Goal: Check status

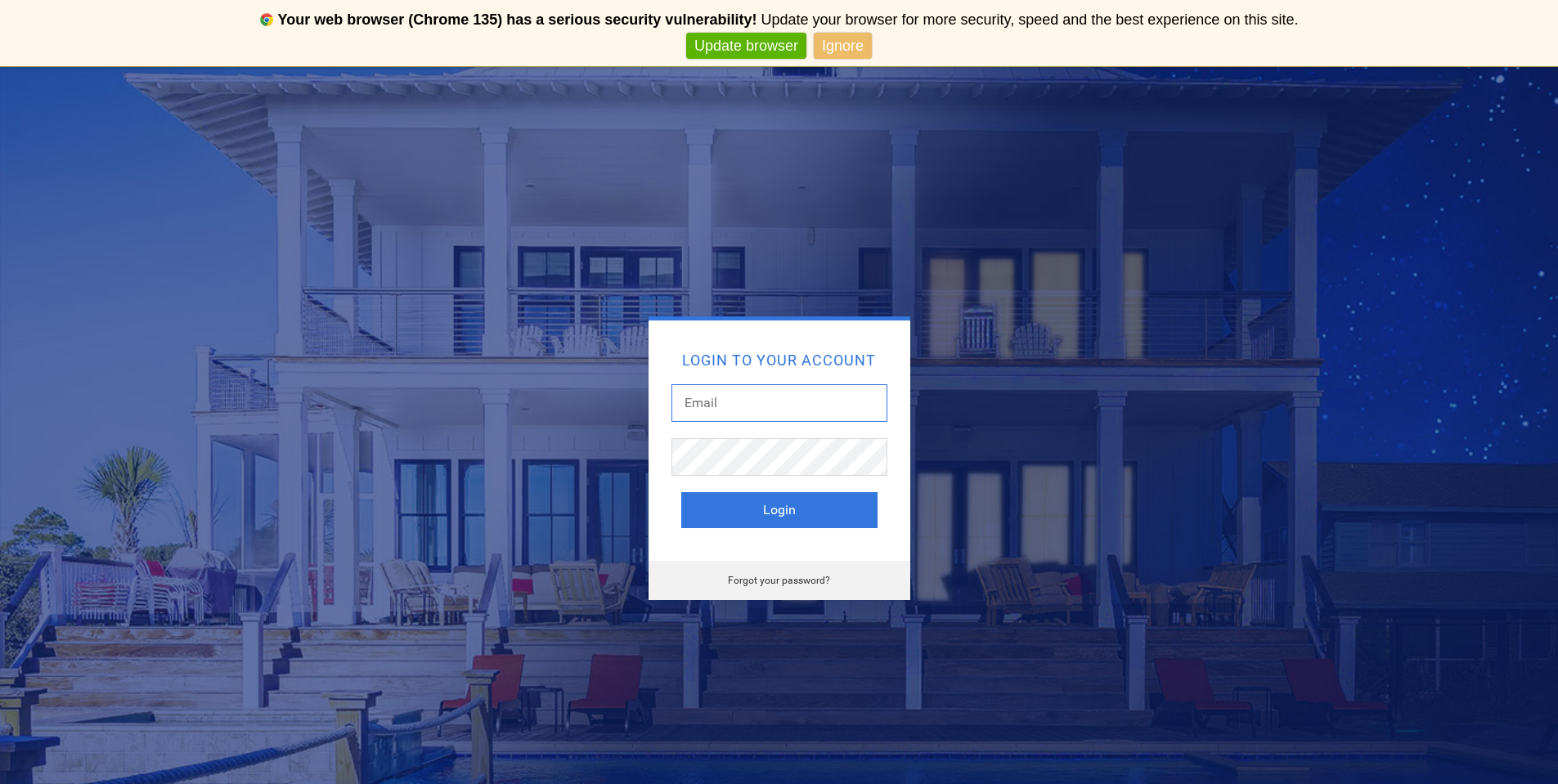
click at [767, 393] on input "text" at bounding box center [779, 403] width 216 height 38
type input "jasilva96ss@gmail.com"
click at [853, 493] on button "Login" at bounding box center [779, 510] width 196 height 36
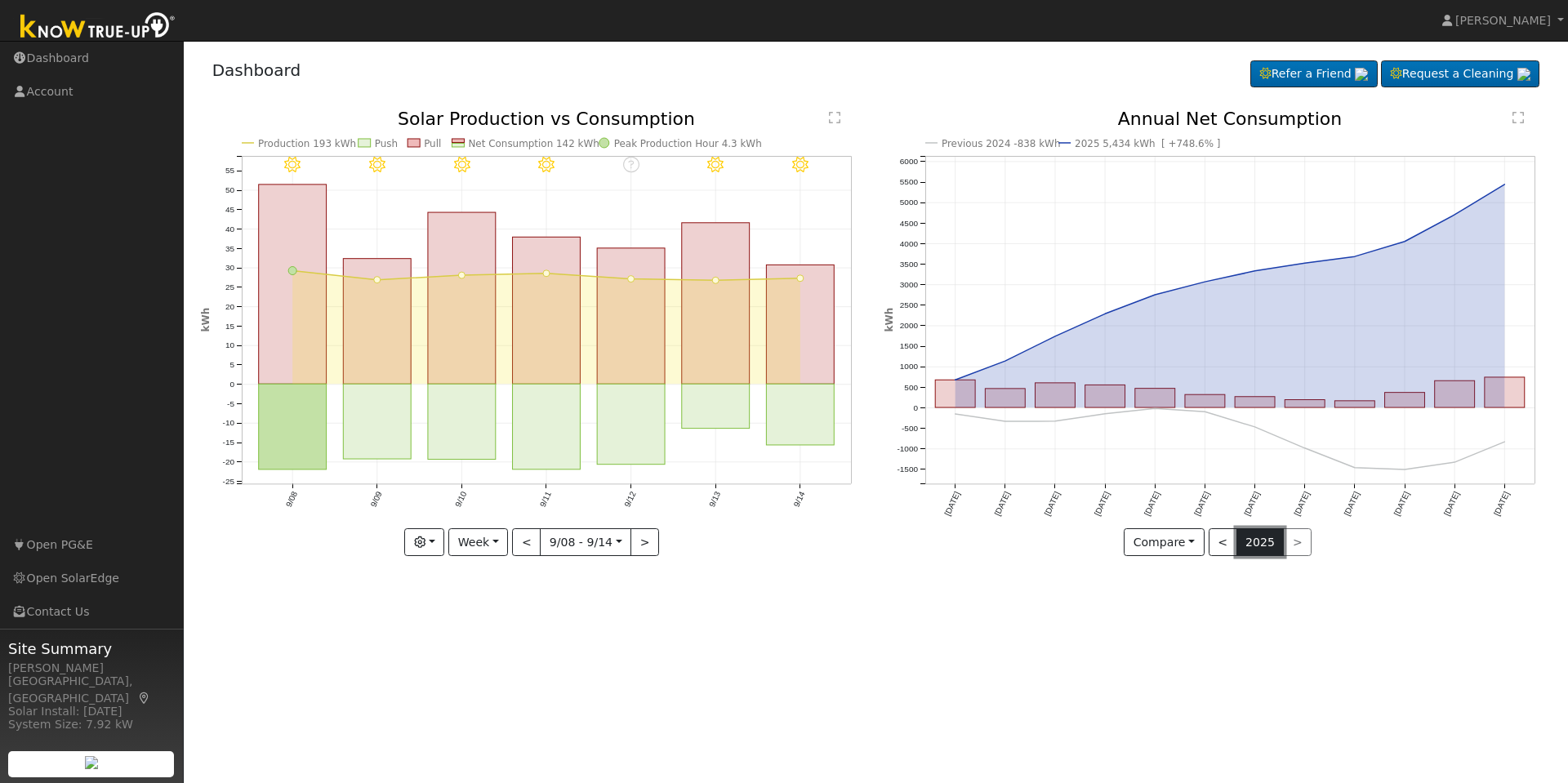
click at [1250, 553] on button "2025" at bounding box center [1260, 541] width 49 height 28
click at [1228, 549] on button "<" at bounding box center [1222, 541] width 28 height 28
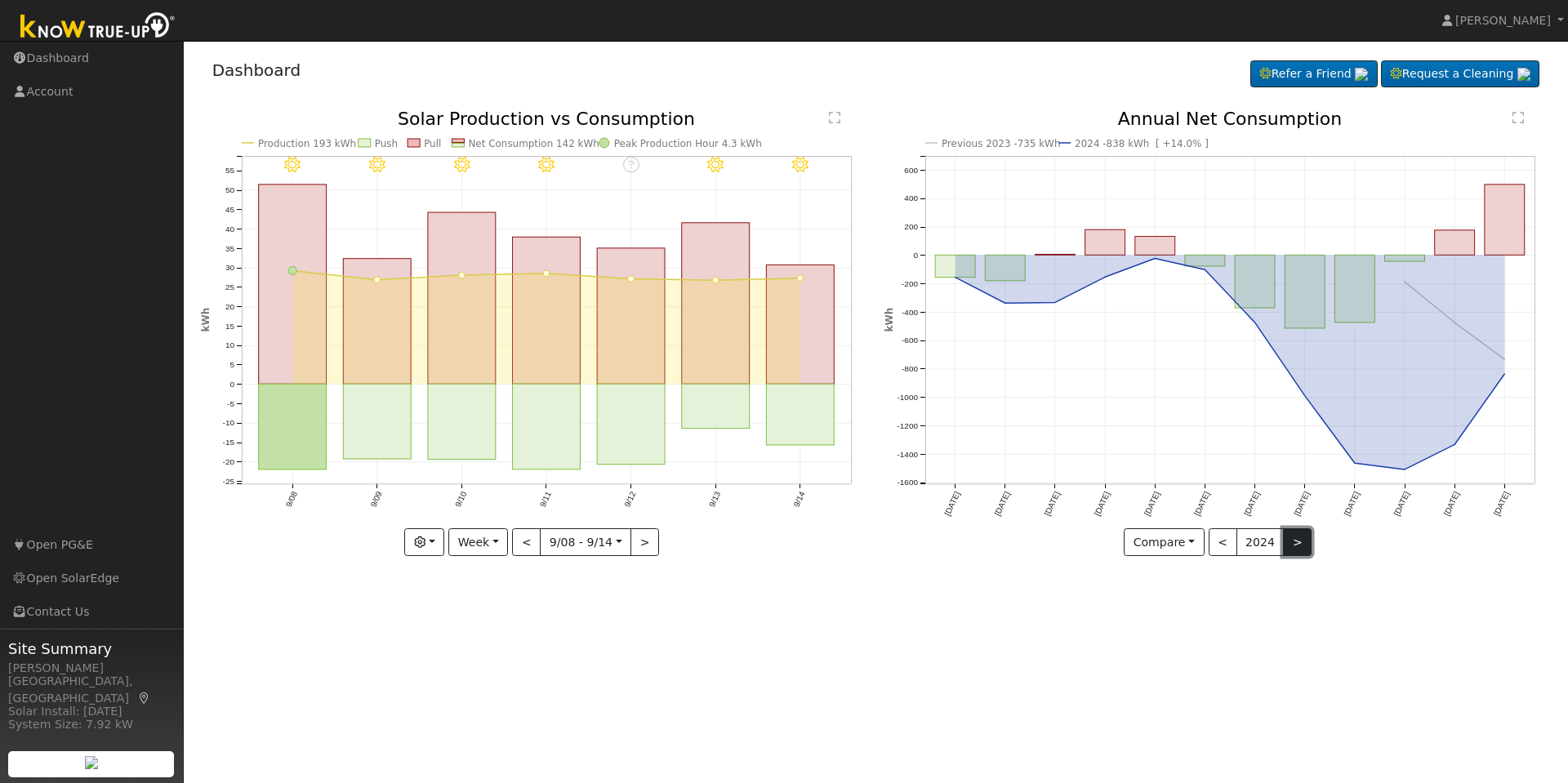
click at [1283, 538] on button ">" at bounding box center [1296, 541] width 28 height 28
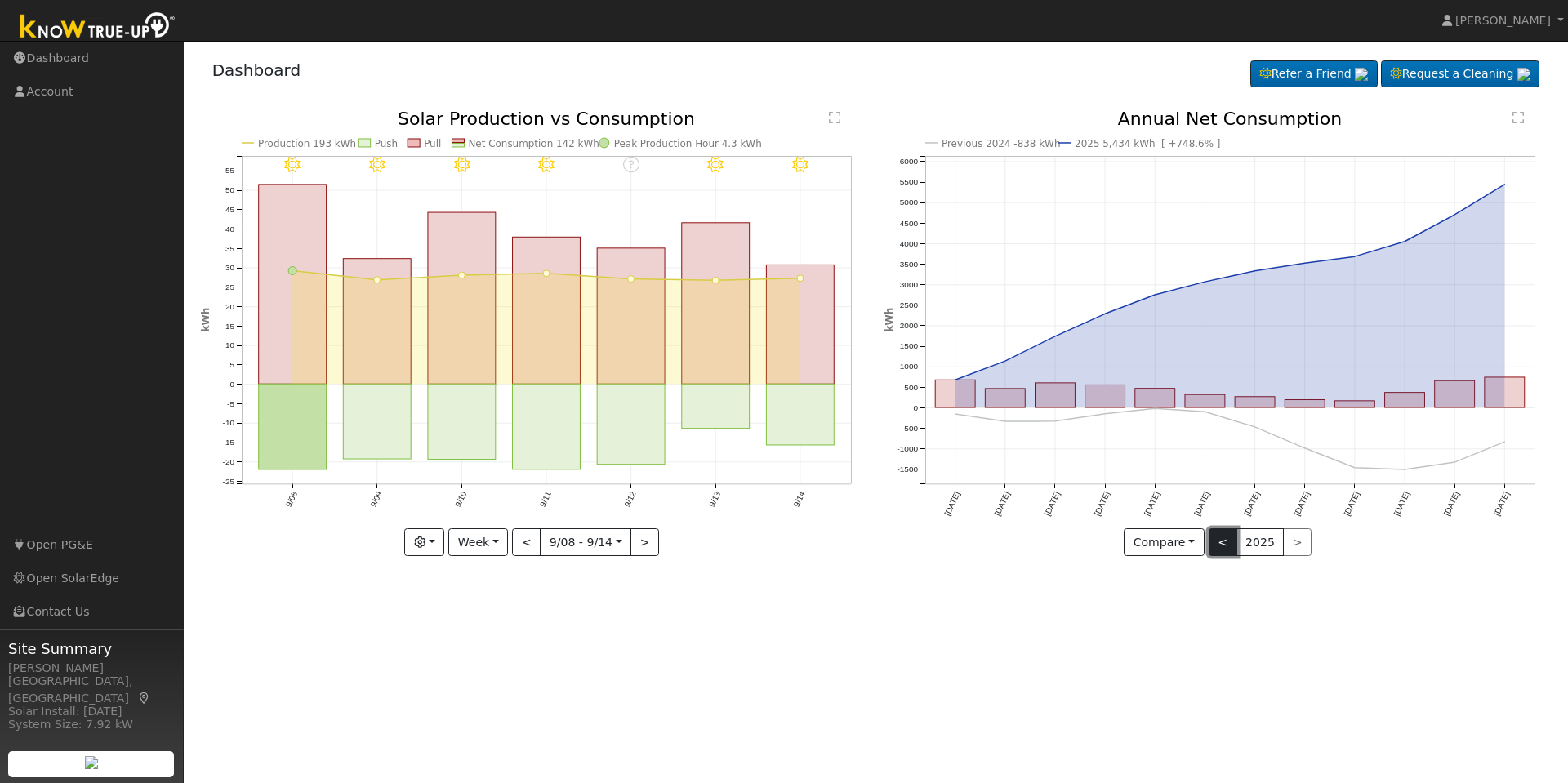
click at [1223, 552] on button "<" at bounding box center [1222, 541] width 28 height 28
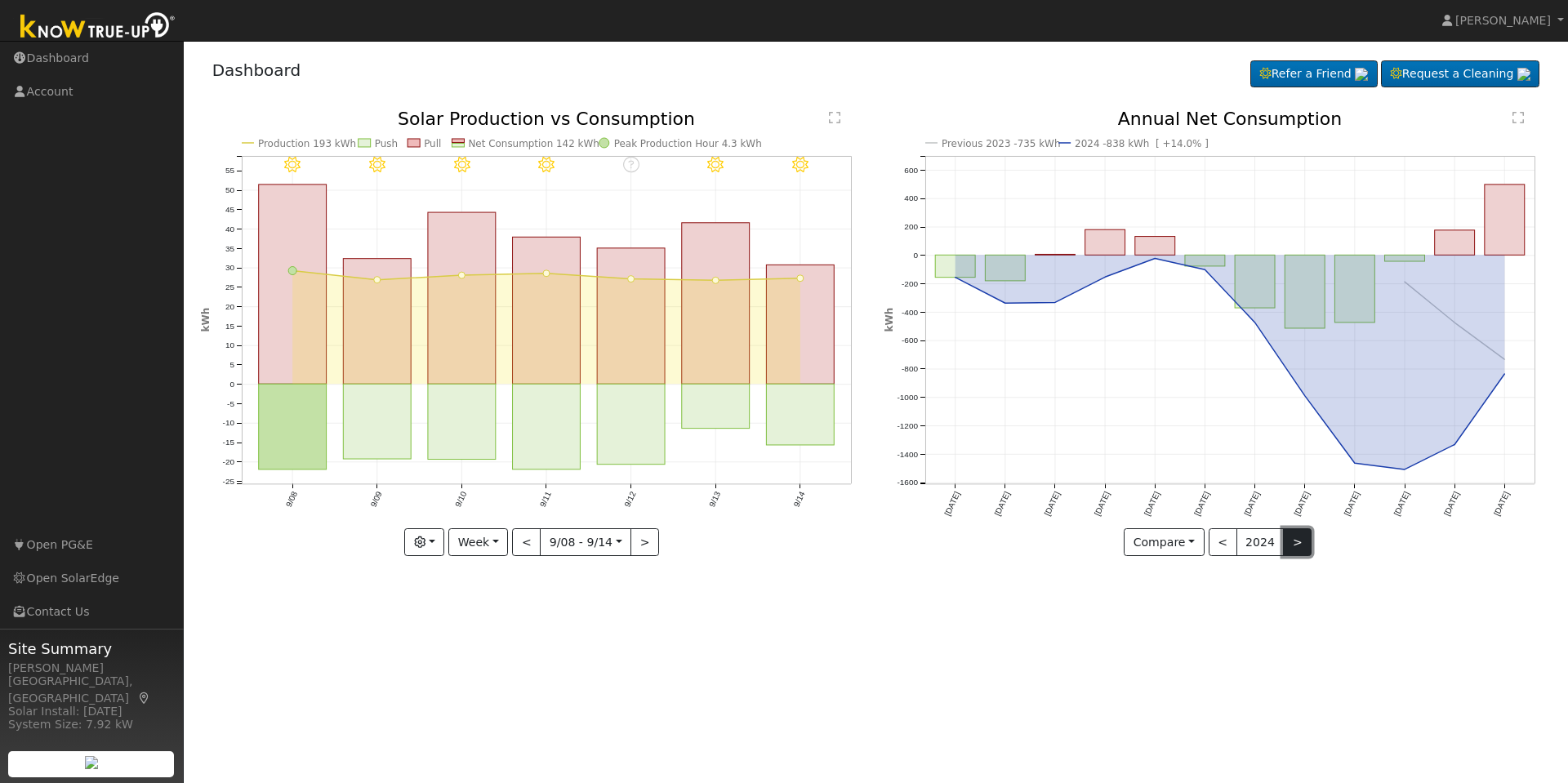
click at [1291, 540] on button ">" at bounding box center [1296, 541] width 28 height 28
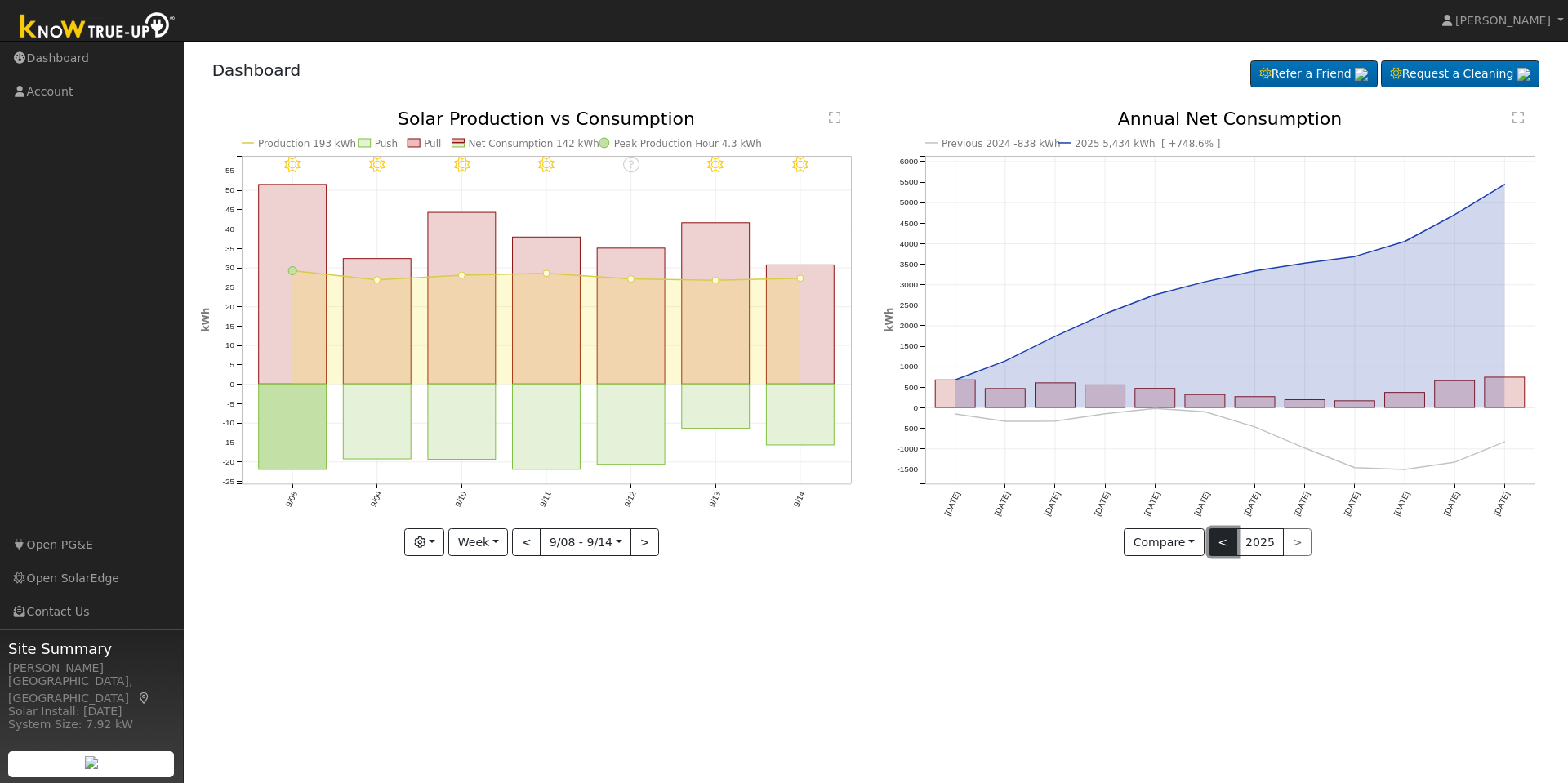
click at [1224, 541] on button "<" at bounding box center [1222, 541] width 28 height 28
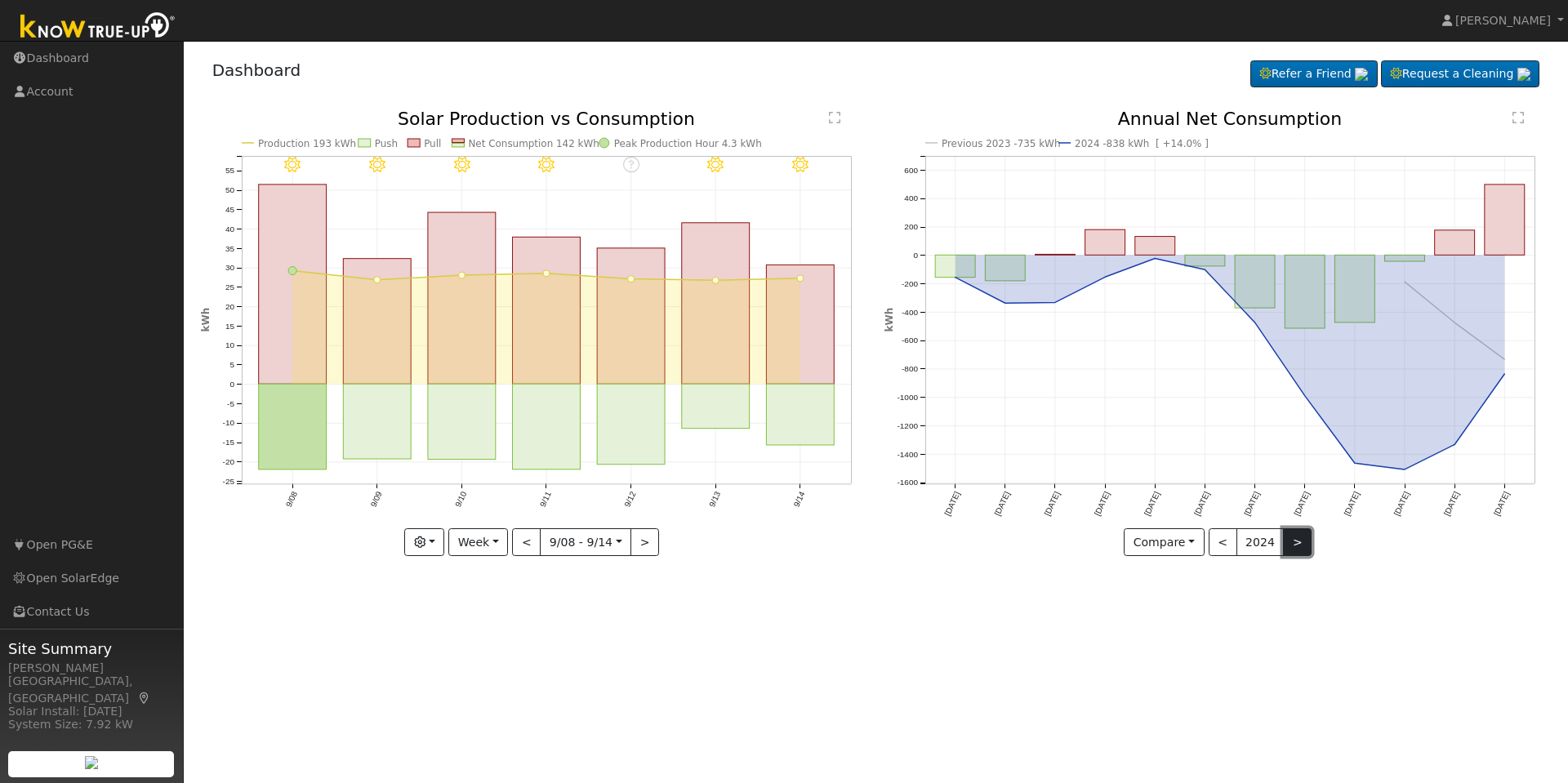
click at [1301, 530] on button ">" at bounding box center [1296, 541] width 28 height 28
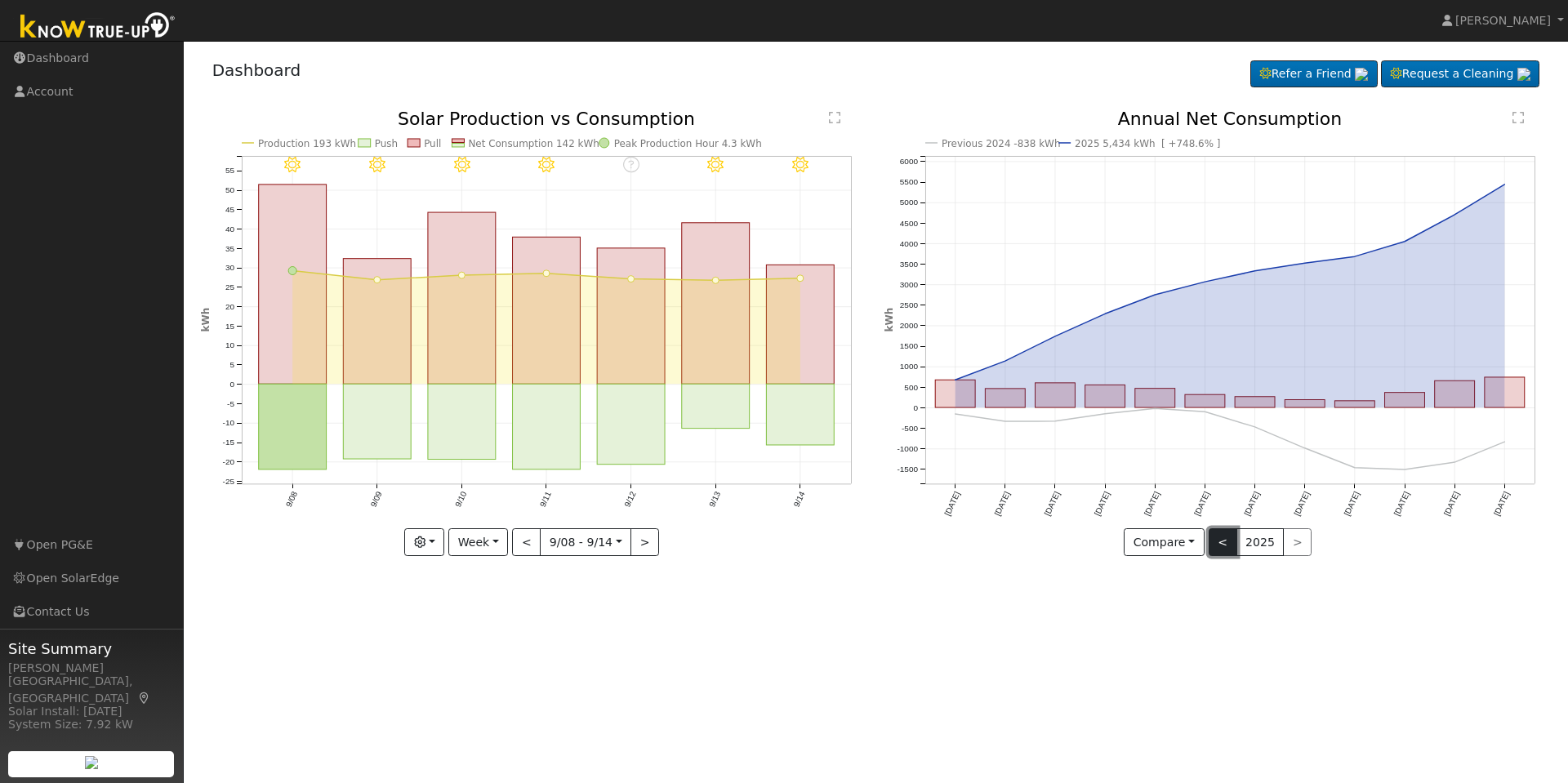
click at [1228, 541] on button "<" at bounding box center [1222, 541] width 28 height 28
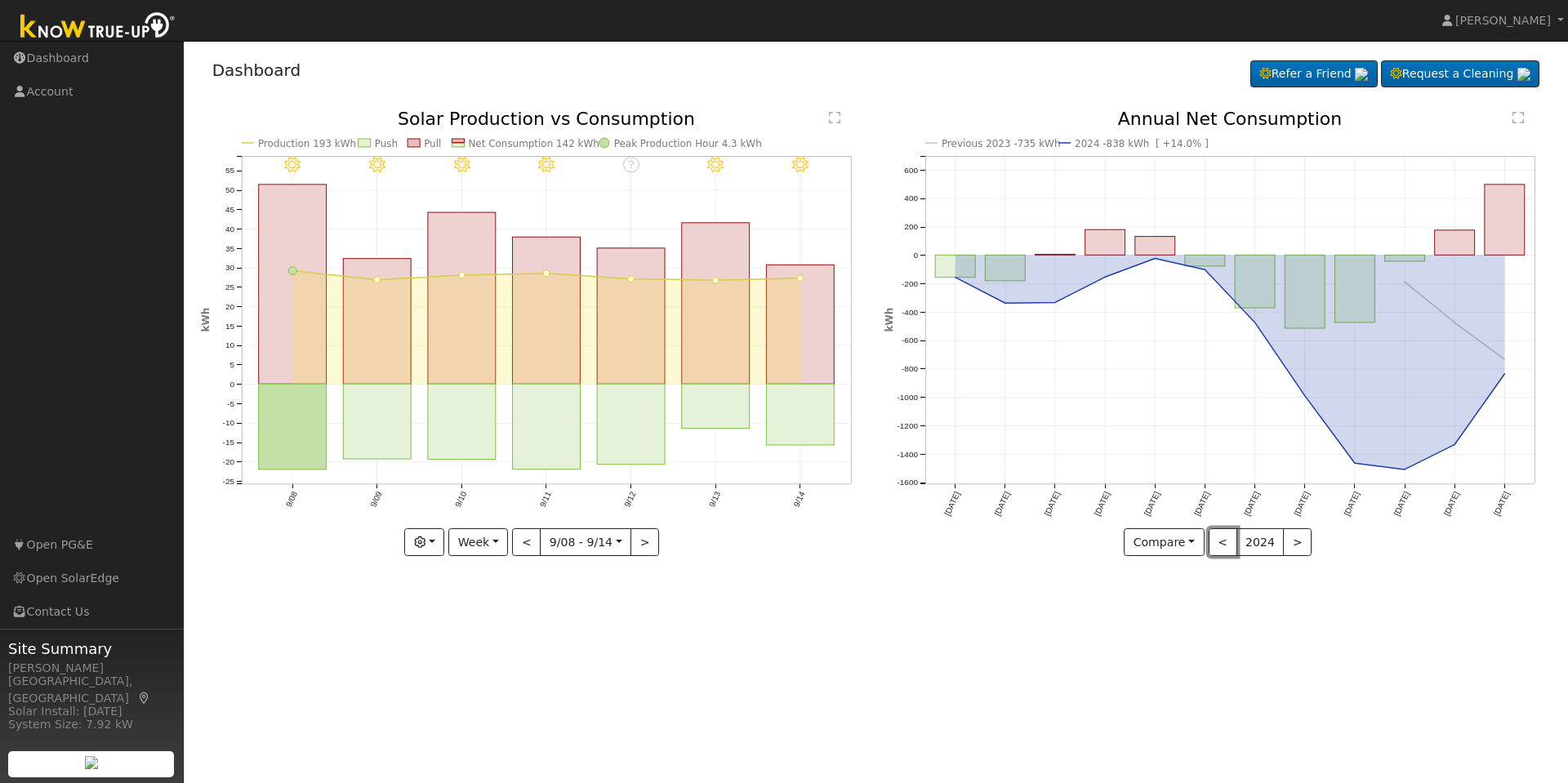
click at [1228, 541] on button "<" at bounding box center [1222, 541] width 28 height 28
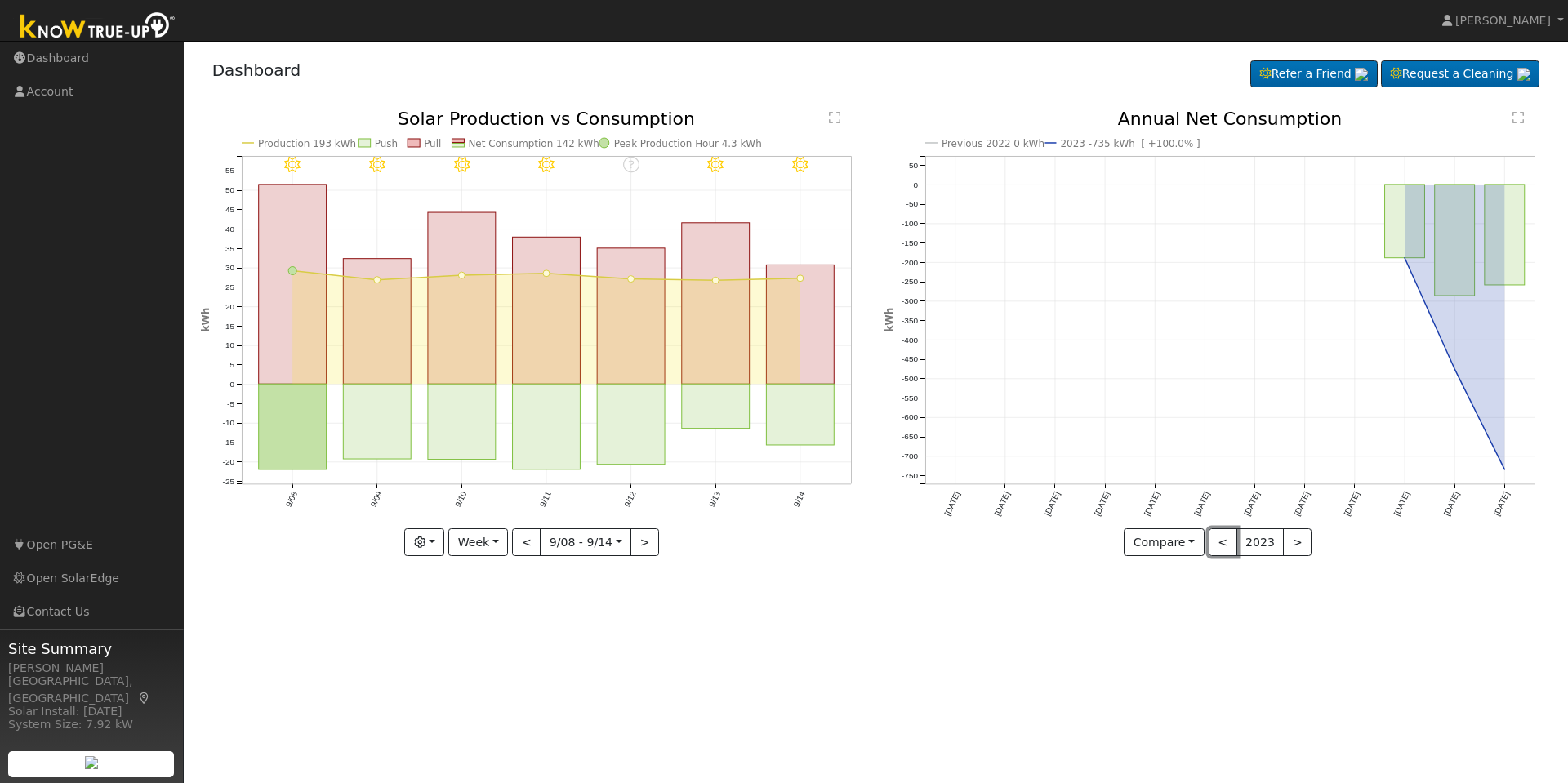
click at [1228, 541] on button "<" at bounding box center [1222, 541] width 28 height 28
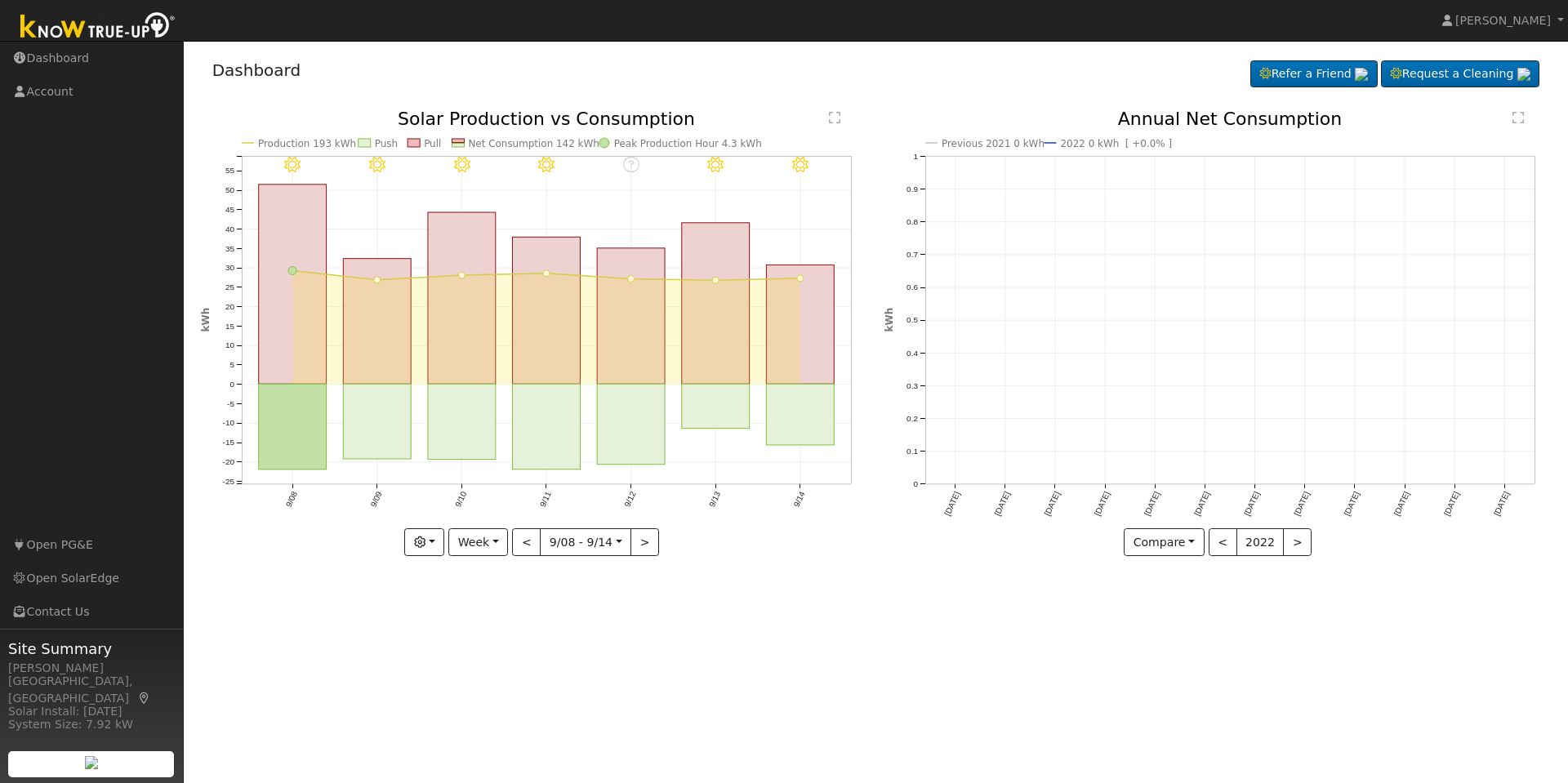
click at [1306, 548] on icon "Previous 2021 0 kWh 2022 0 kWh [ +0.0% ] Sep '21 Oct '21 Nov '21 Dec '21 Jan '2…" at bounding box center [1217, 333] width 667 height 445
click at [1301, 552] on button ">" at bounding box center [1296, 541] width 28 height 28
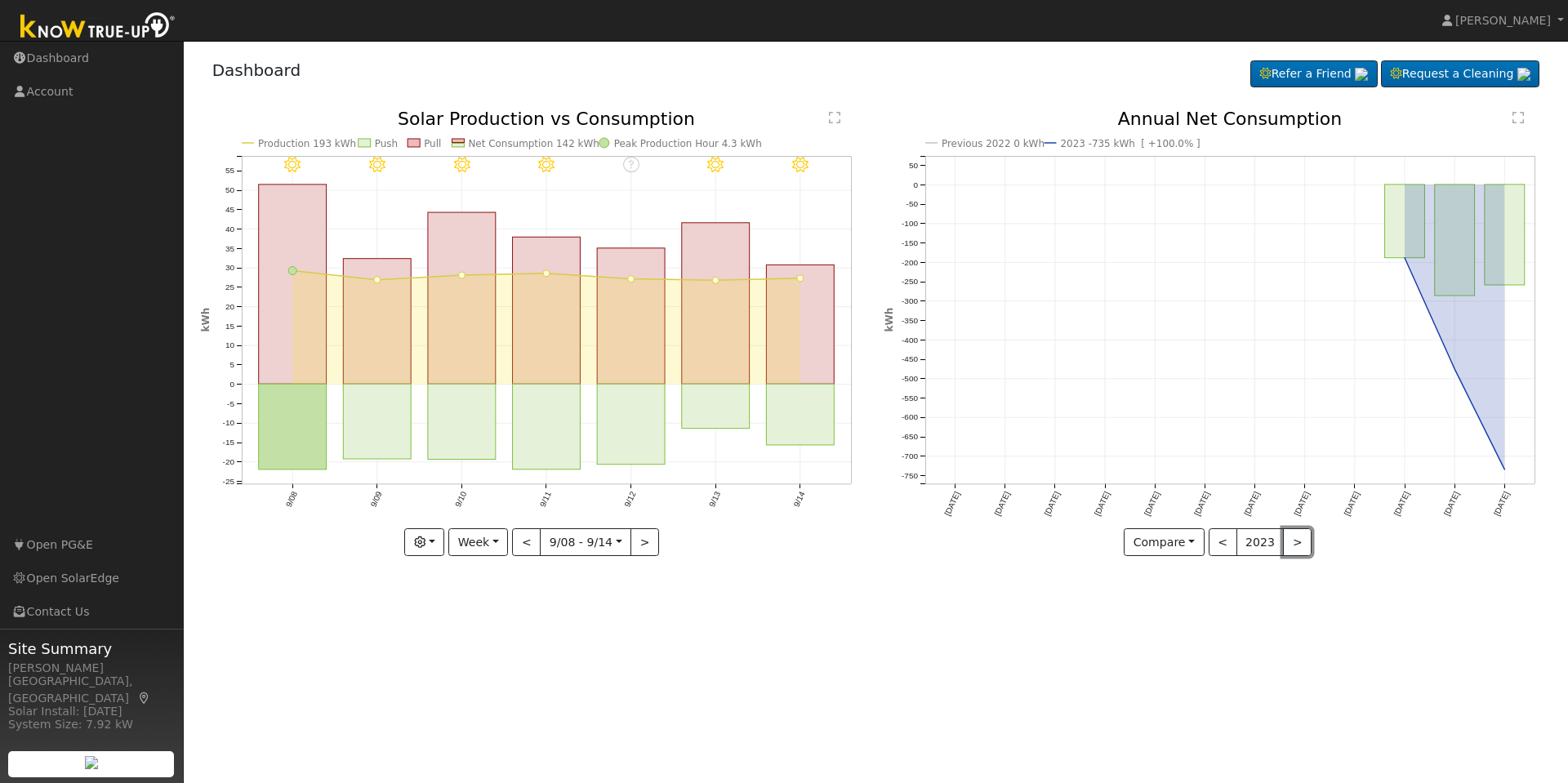
click at [1301, 552] on button ">" at bounding box center [1296, 541] width 28 height 28
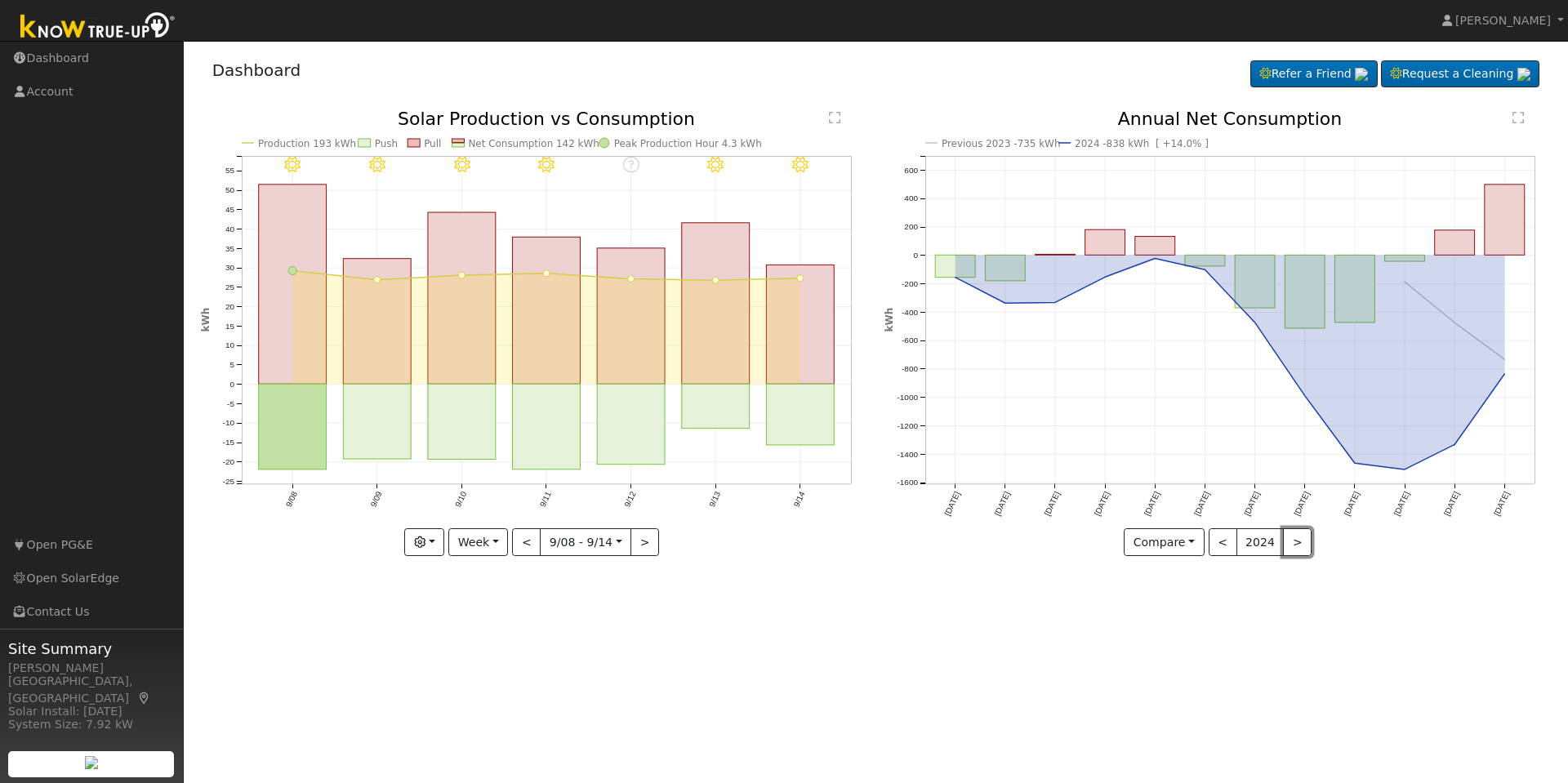
click at [1301, 552] on button ">" at bounding box center [1296, 541] width 28 height 28
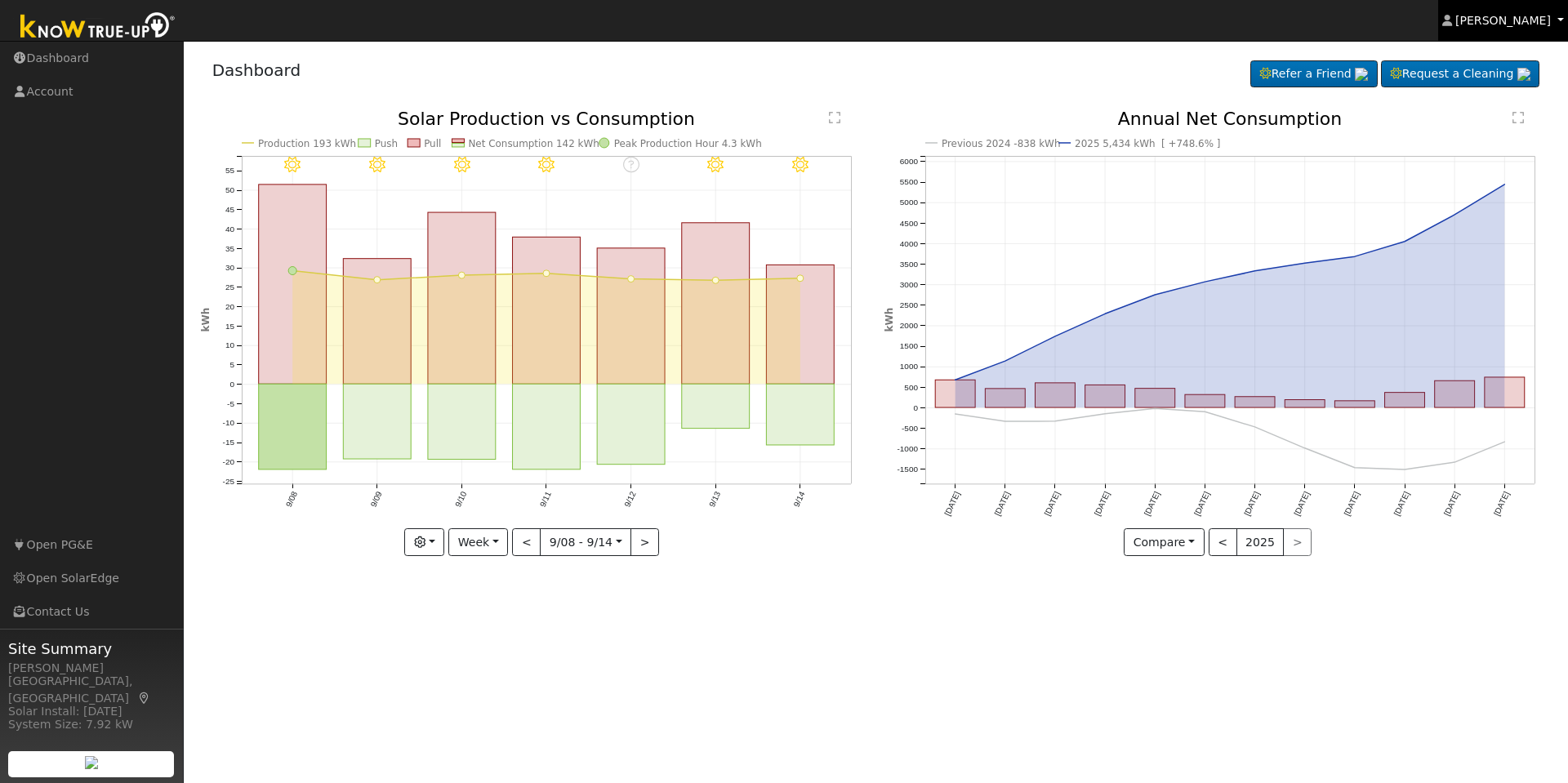
click at [1541, 11] on link "Jesus Silva" at bounding box center [1503, 20] width 131 height 41
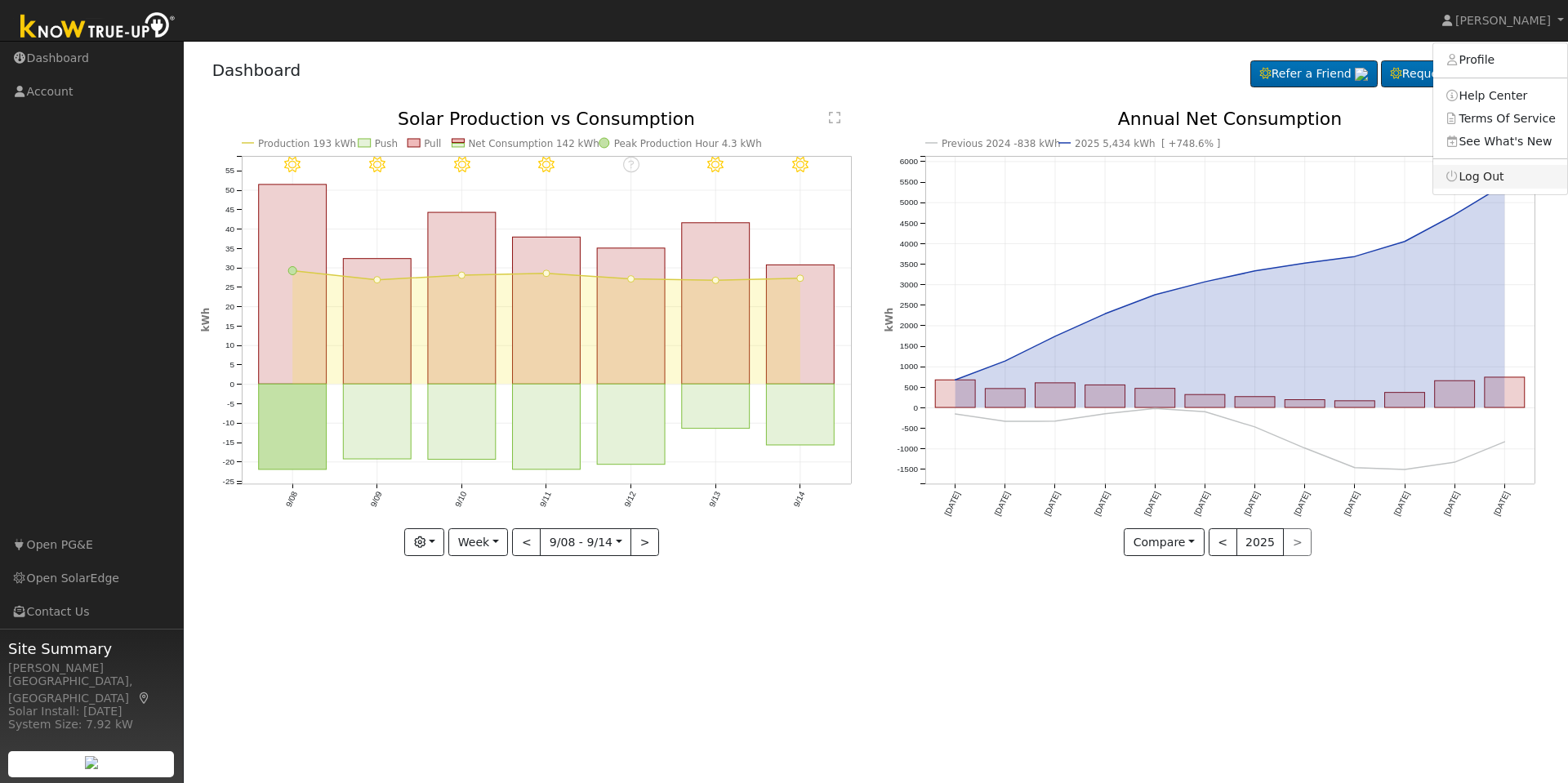
click at [1488, 177] on link "Log Out" at bounding box center [1500, 177] width 134 height 23
